Goal: Transaction & Acquisition: Purchase product/service

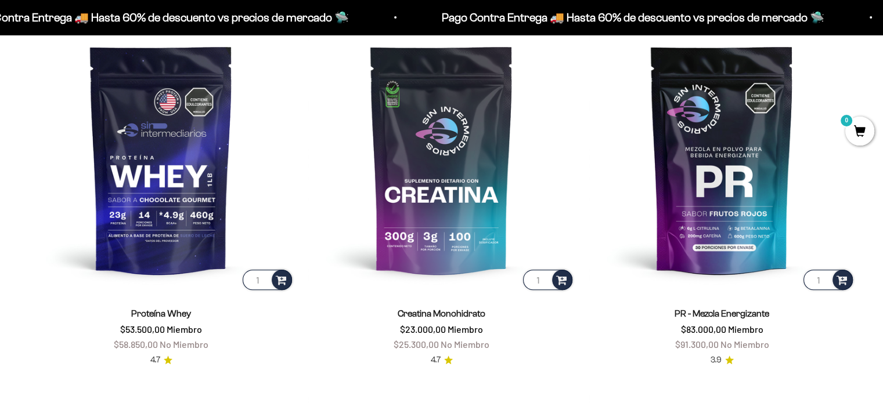
scroll to position [519, 0]
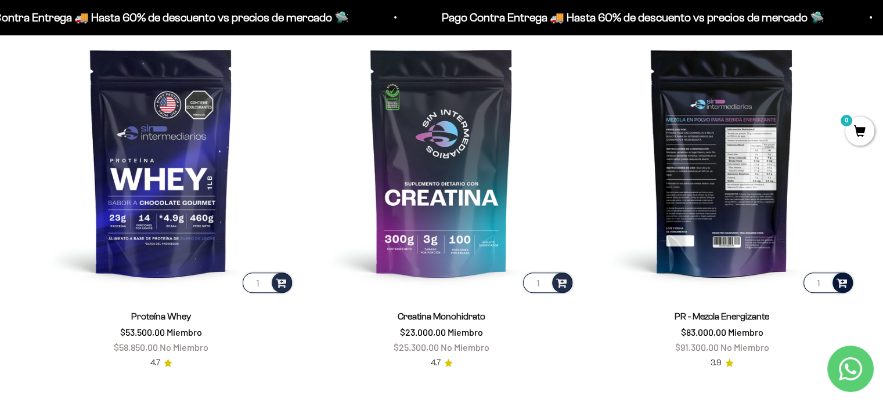
click at [840, 283] on span at bounding box center [841, 282] width 11 height 13
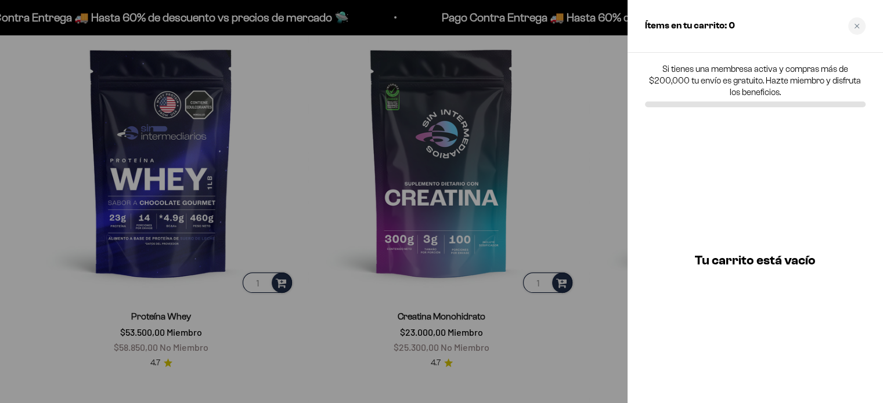
scroll to position [522, 0]
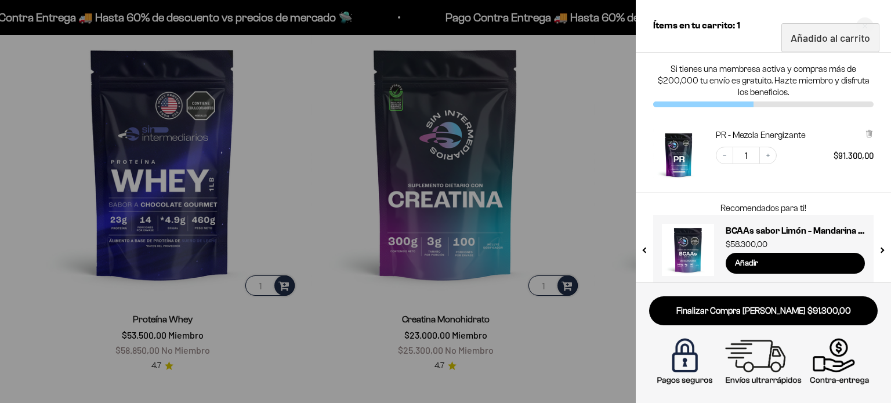
click at [576, 122] on div at bounding box center [445, 201] width 891 height 403
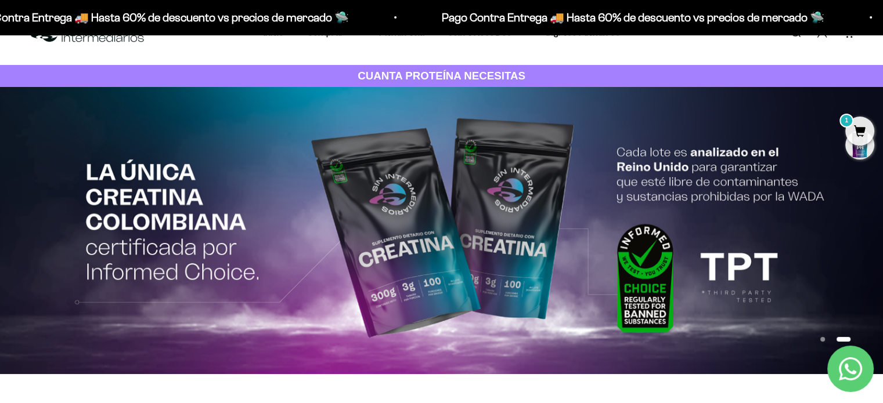
scroll to position [0, 0]
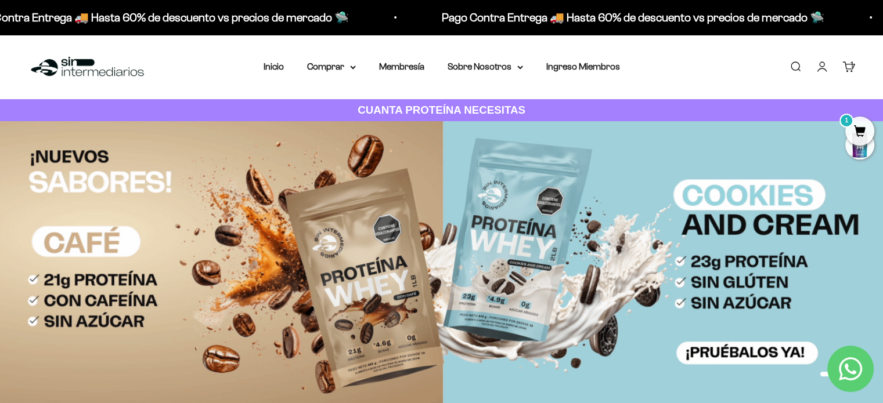
click at [356, 67] on nav "Inicio Comprar Proteínas Ver Todos Whey Iso Vegan" at bounding box center [441, 66] width 356 height 15
click at [347, 67] on summary "Comprar" at bounding box center [331, 66] width 49 height 15
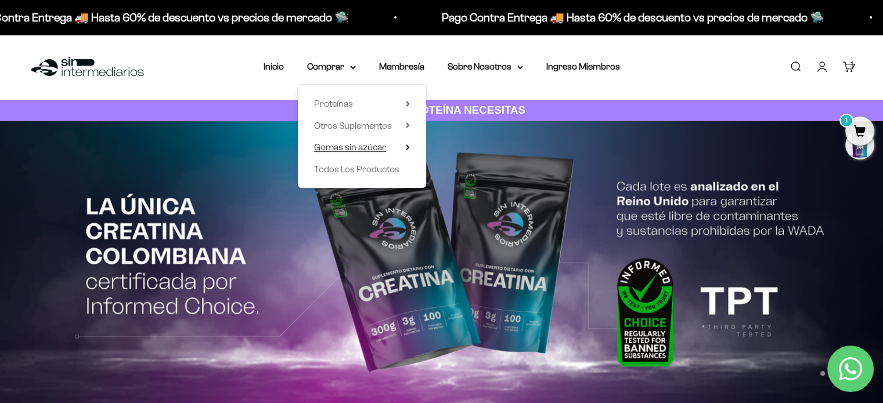
click at [383, 150] on span "Gomas sin azúcar" at bounding box center [350, 147] width 72 height 10
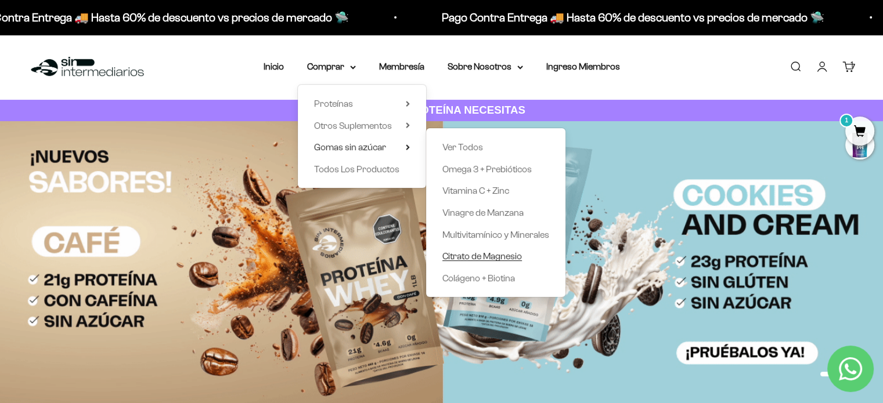
click at [496, 262] on span "Citrato de Magnesio" at bounding box center [481, 256] width 79 height 15
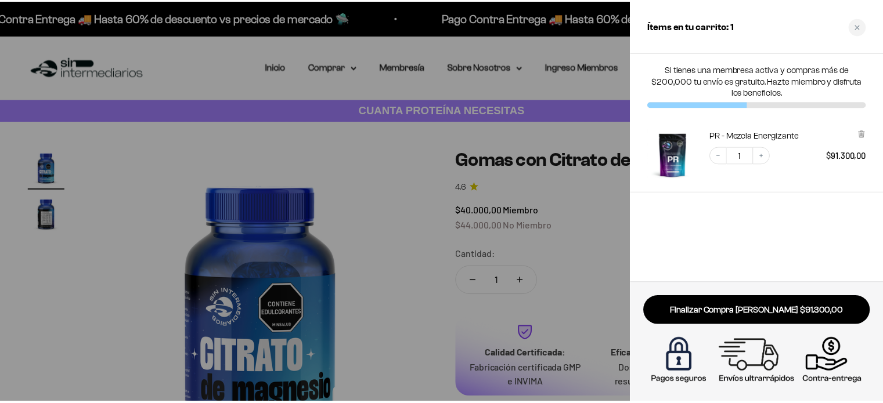
scroll to position [58, 0]
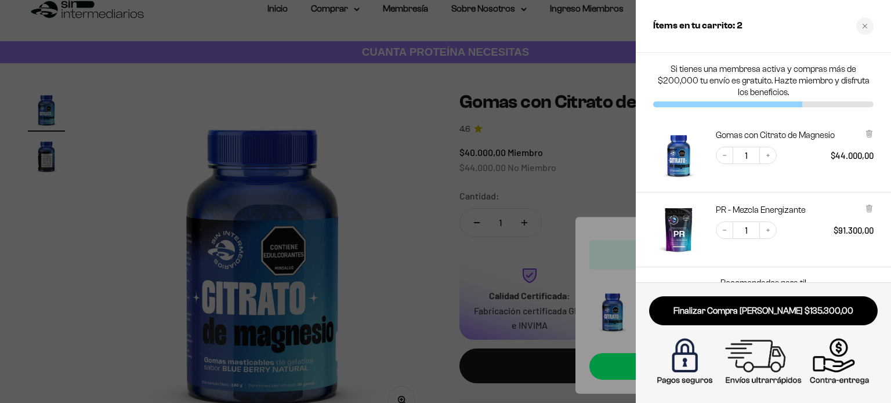
click at [437, 178] on div at bounding box center [445, 201] width 891 height 403
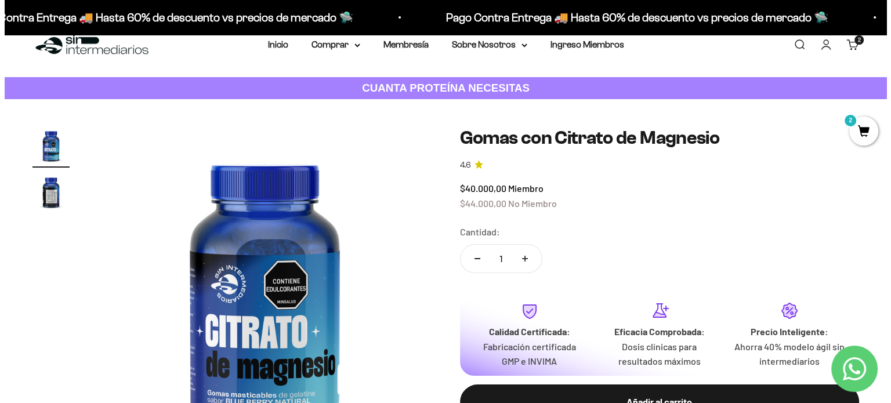
scroll to position [0, 0]
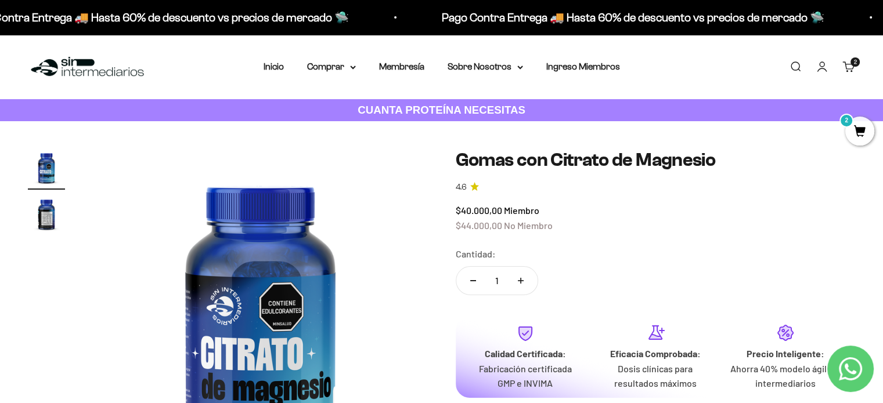
click at [866, 140] on span "2" at bounding box center [859, 131] width 29 height 29
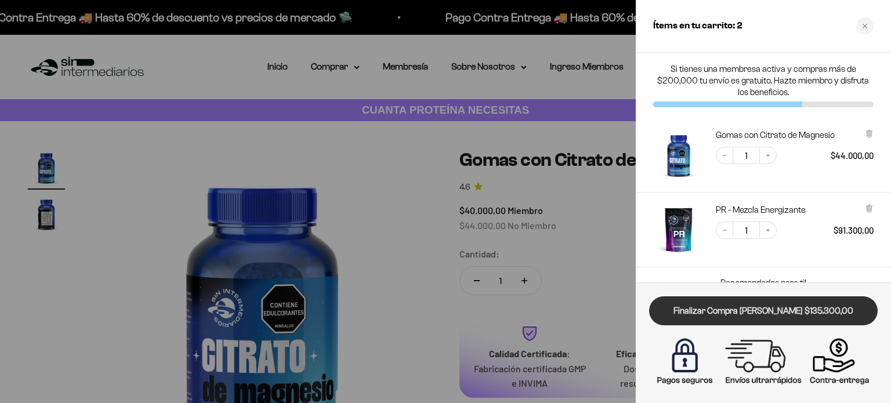
click at [740, 312] on link "Finalizar Compra [PERSON_NAME] $135.300,00" at bounding box center [763, 312] width 229 height 30
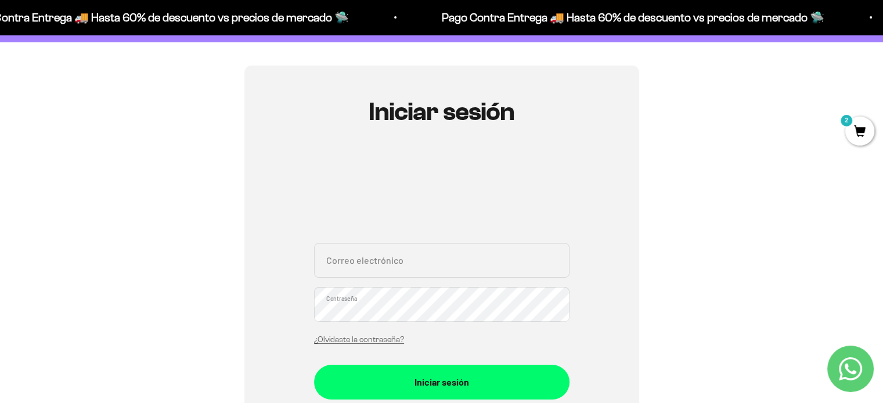
scroll to position [174, 0]
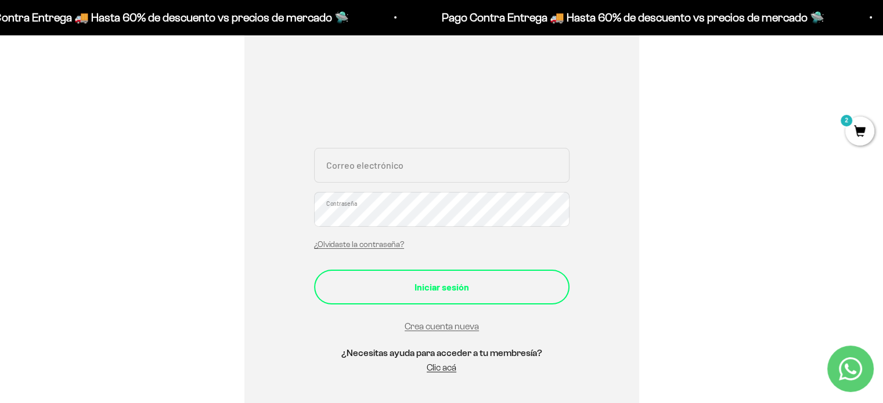
type input "[EMAIL_ADDRESS][DOMAIN_NAME]"
click at [438, 285] on div "Iniciar sesión" at bounding box center [441, 287] width 209 height 15
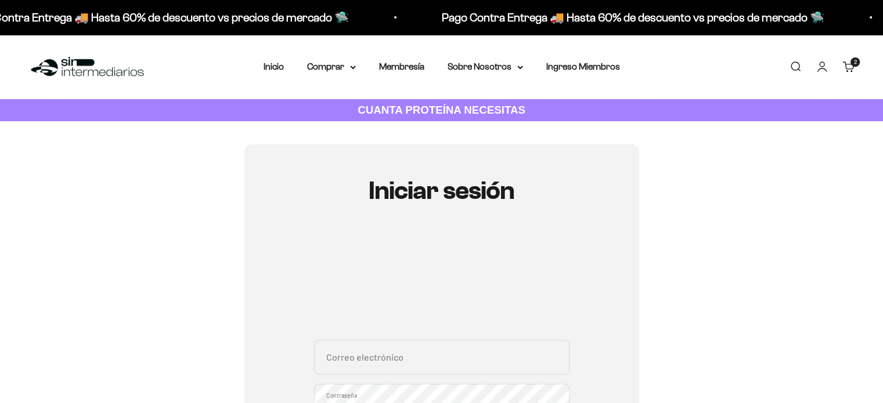
scroll to position [193, 0]
